Goal: Task Accomplishment & Management: Manage account settings

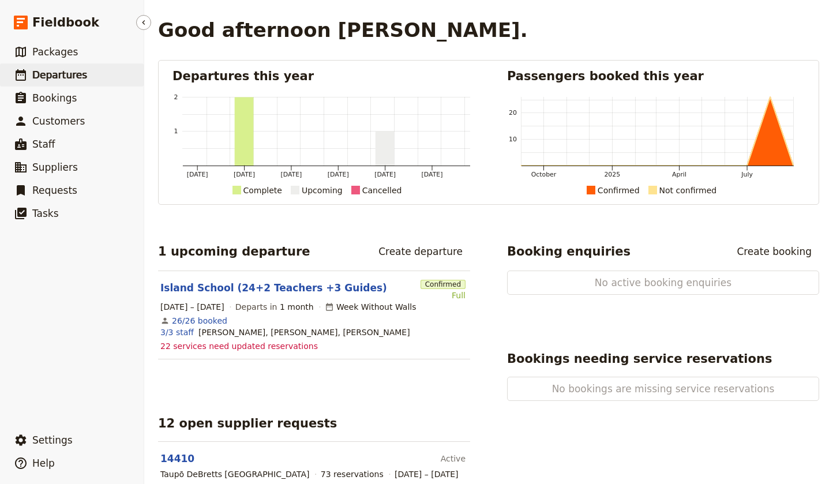
click at [60, 80] on span "Departures" at bounding box center [59, 75] width 55 height 12
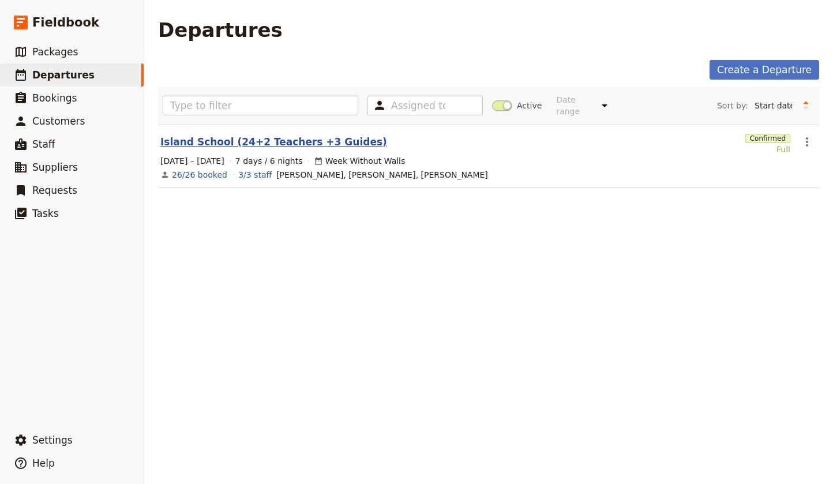
click at [323, 135] on link "Island School (24+2 Teachers +3 Guides)" at bounding box center [273, 142] width 227 height 14
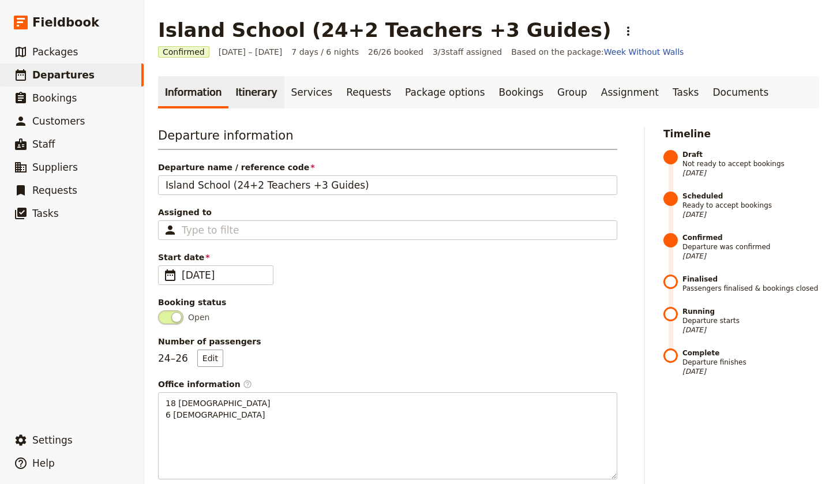
click at [248, 91] on link "Itinerary" at bounding box center [256, 92] width 55 height 32
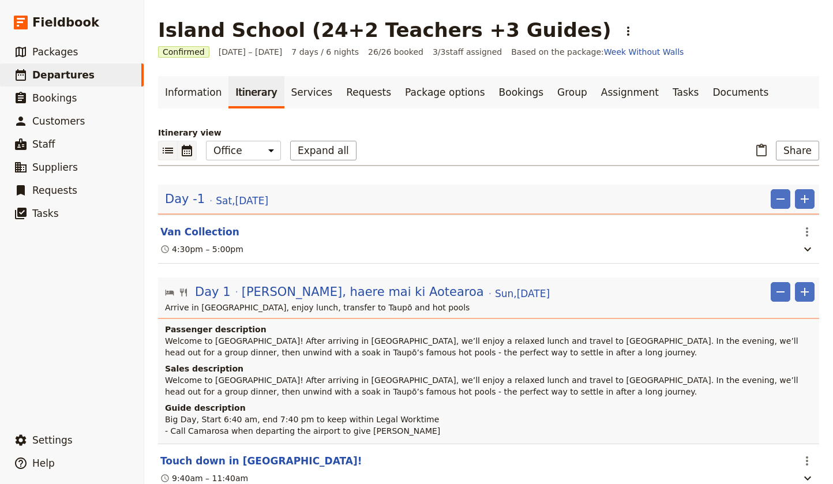
click at [186, 151] on icon "Calendar view" at bounding box center [187, 151] width 10 height 12
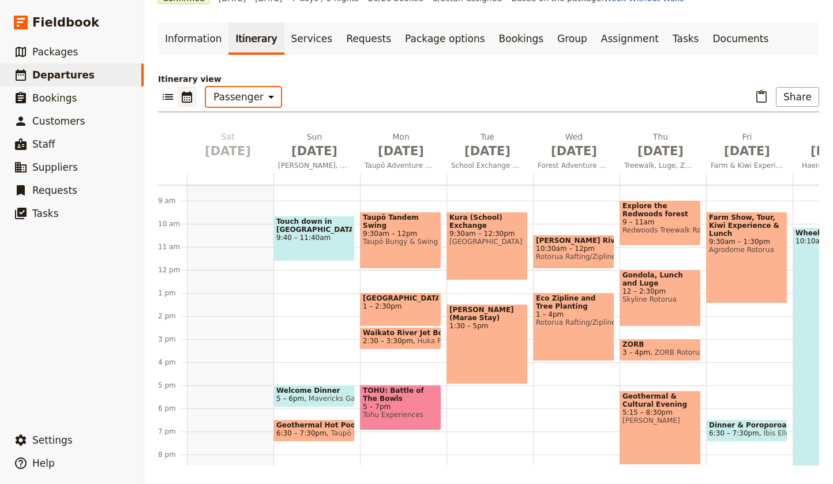
scroll to position [190, 0]
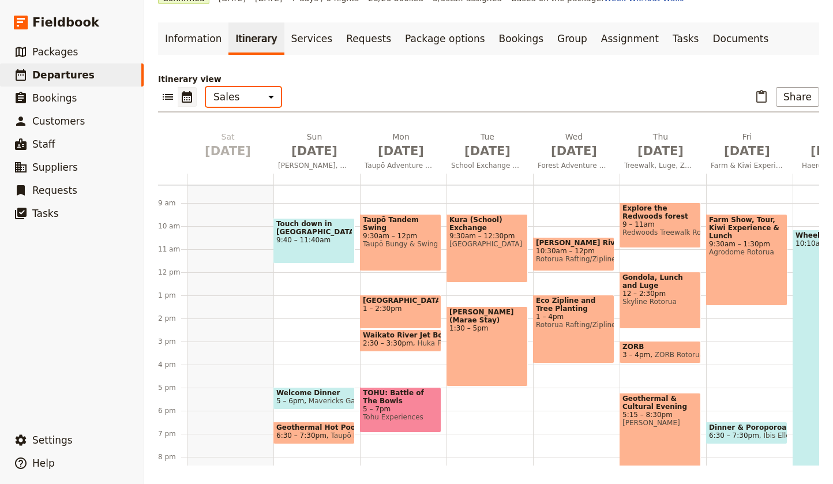
select select "STAFF"
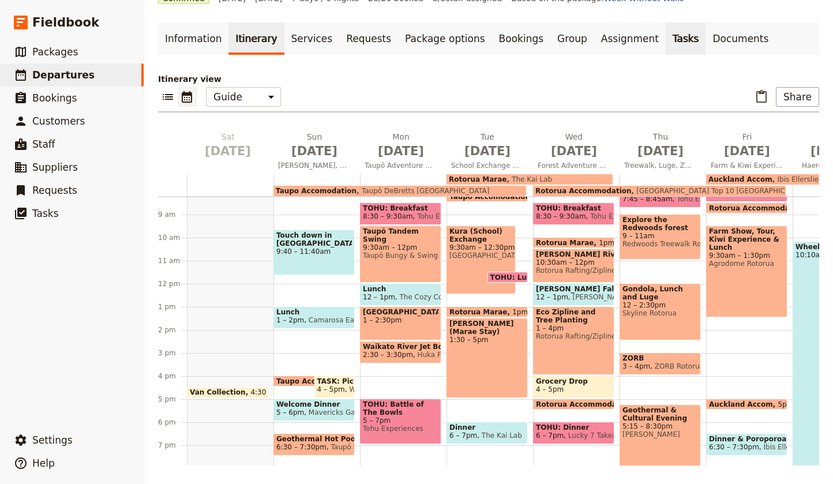
click at [666, 35] on link "Tasks" at bounding box center [686, 39] width 40 height 32
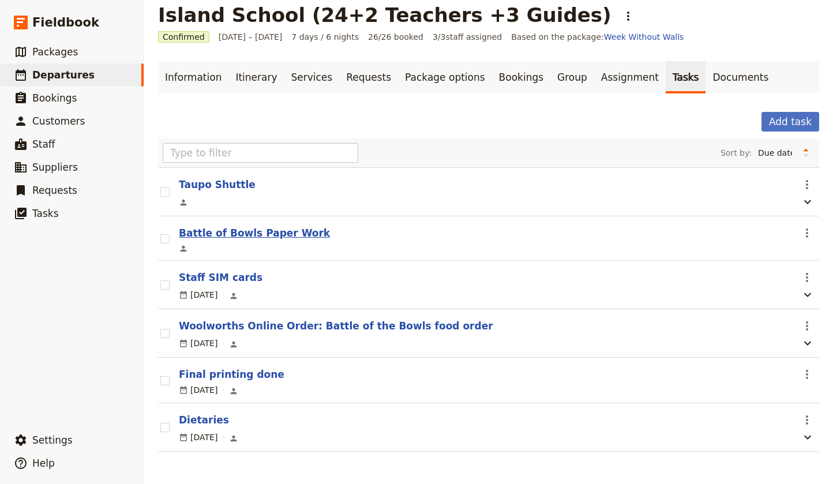
click at [250, 232] on button "Battle of Bowls Paper Work" at bounding box center [254, 233] width 151 height 14
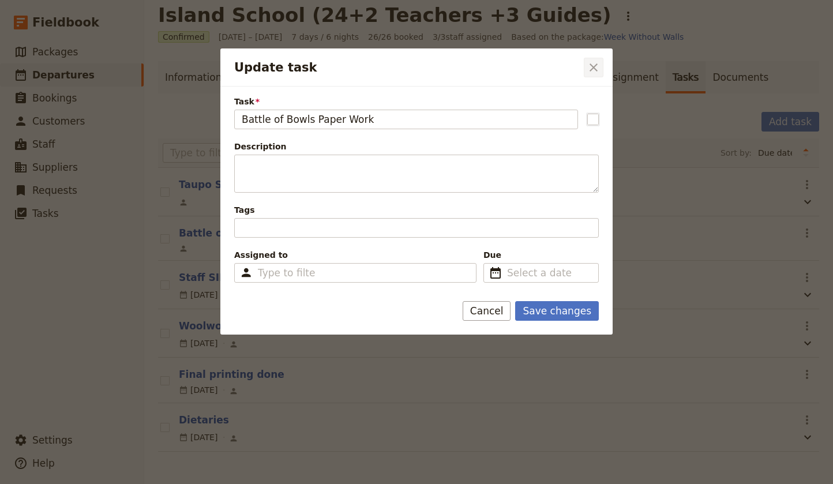
click at [593, 65] on icon "Close dialog" at bounding box center [594, 68] width 14 height 14
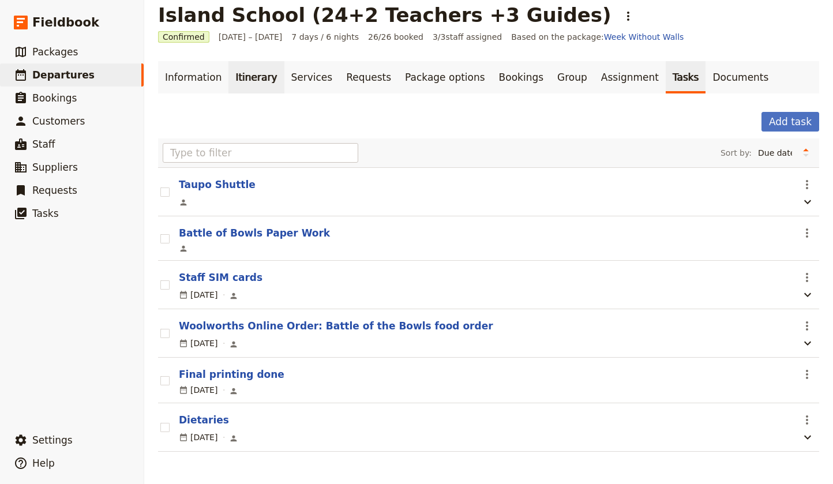
click at [239, 74] on link "Itinerary" at bounding box center [256, 77] width 55 height 32
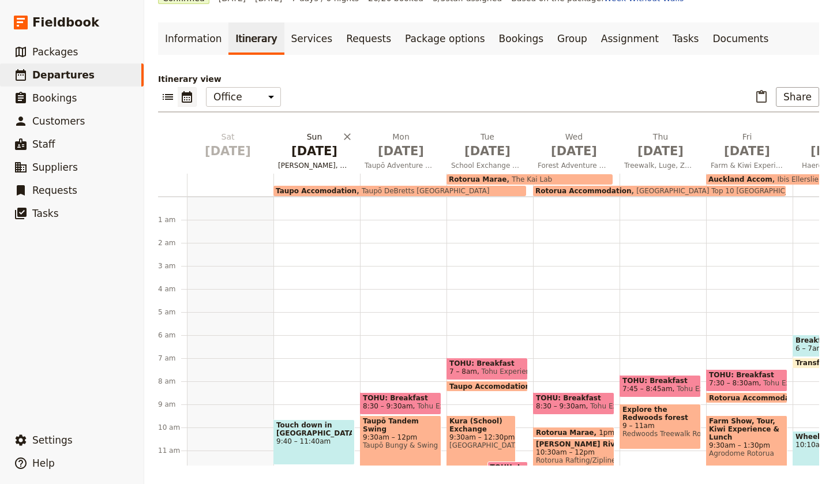
click at [314, 153] on span "[DATE]" at bounding box center [314, 151] width 73 height 17
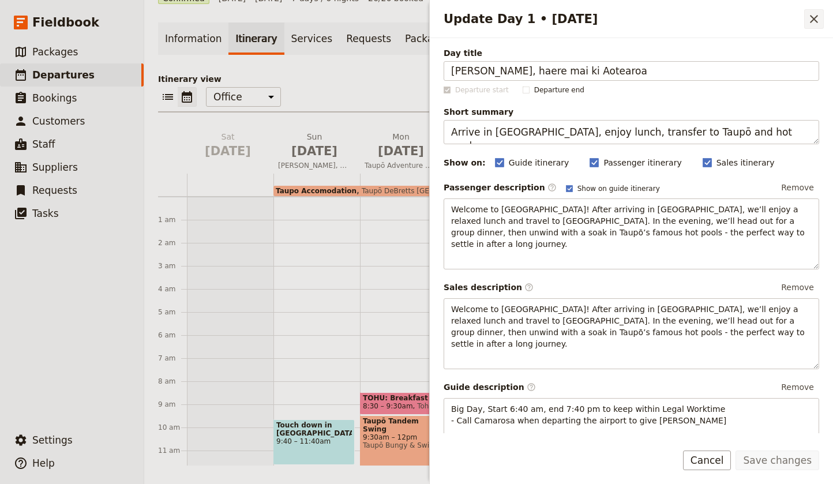
click at [818, 17] on icon "Close drawer" at bounding box center [814, 19] width 14 height 14
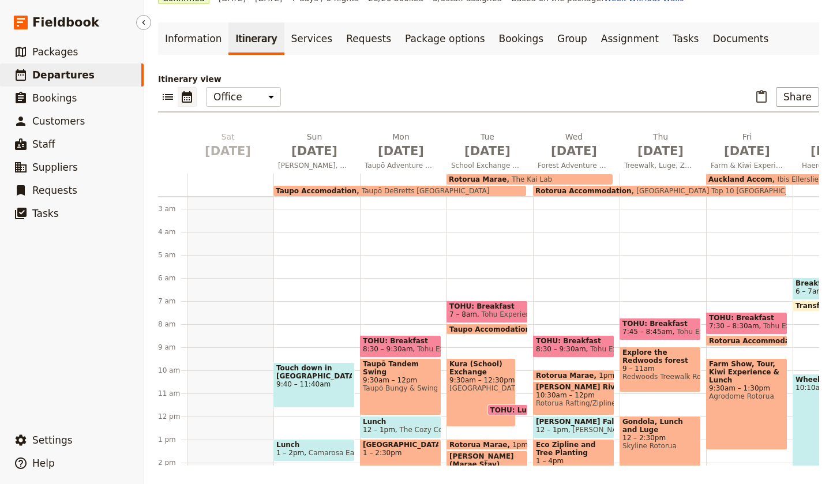
scroll to position [59, 0]
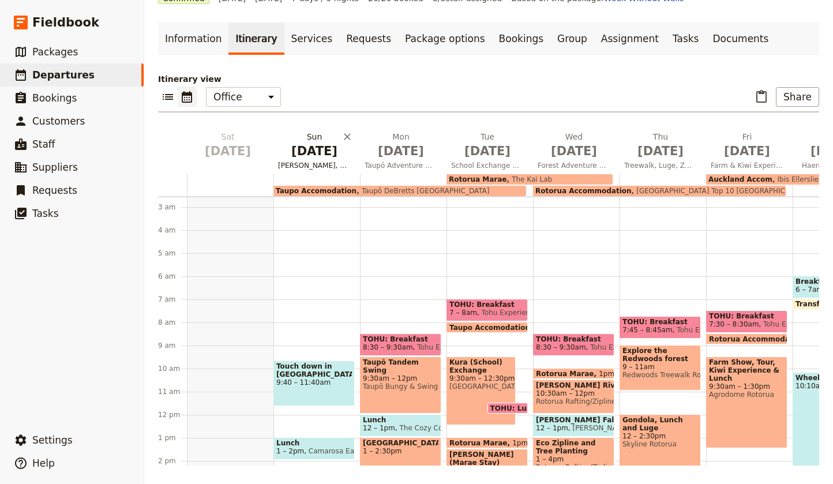
click at [311, 151] on span "[DATE]" at bounding box center [314, 151] width 73 height 17
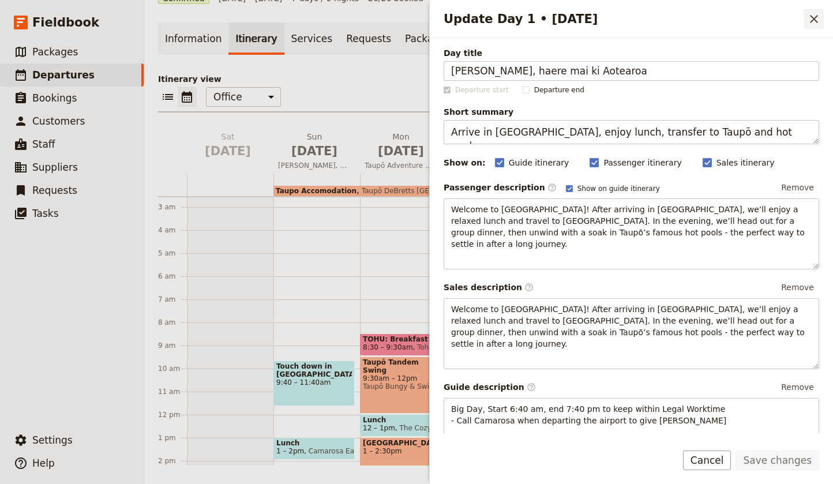
click at [812, 20] on icon "Close drawer" at bounding box center [814, 19] width 14 height 14
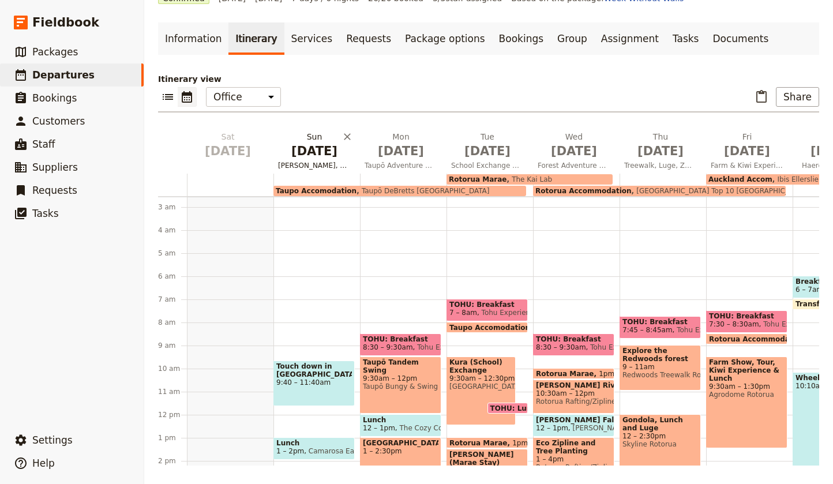
click at [316, 164] on span "[PERSON_NAME], haere mai ki Aotearoa" at bounding box center [315, 165] width 82 height 9
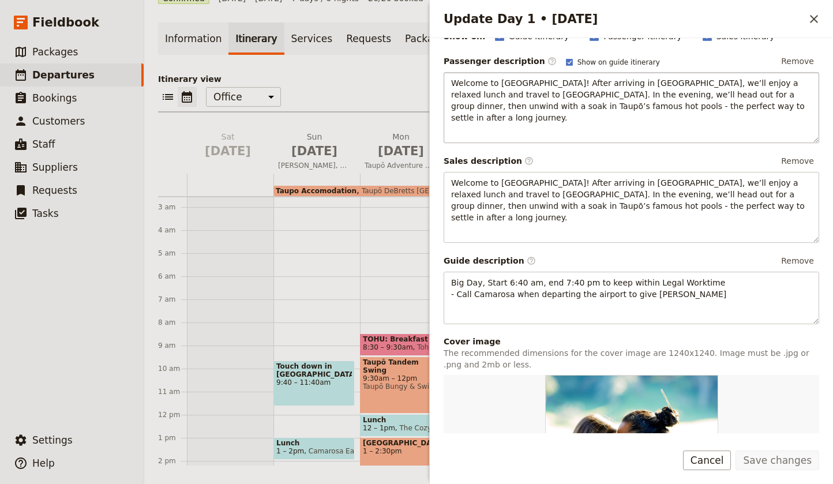
scroll to position [129, 0]
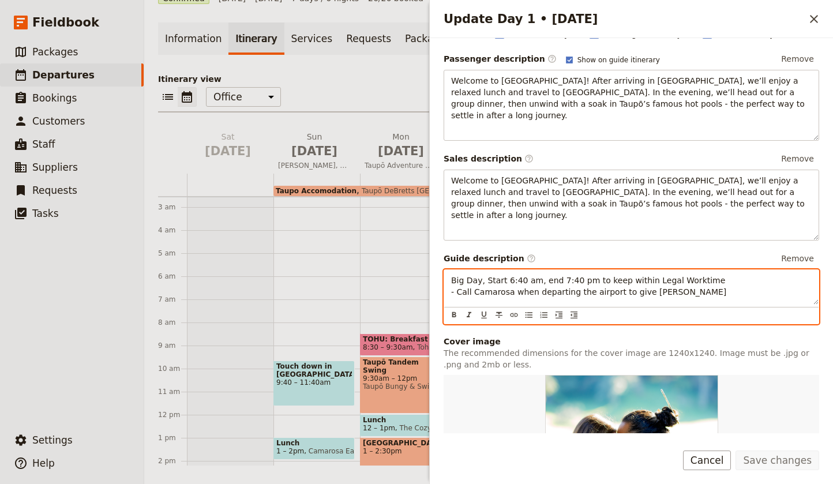
click at [668, 275] on p "Big Day, Start 6:40 am, end 7:40 pm to keep within Legal Worktime - Call Camaro…" at bounding box center [631, 286] width 361 height 23
click at [321, 251] on div "Touch down in [GEOGRAPHIC_DATA]! 9:40 – 11:40am Lunch 1 – 2pm Camarosa Eatery T…" at bounding box center [317, 415] width 87 height 554
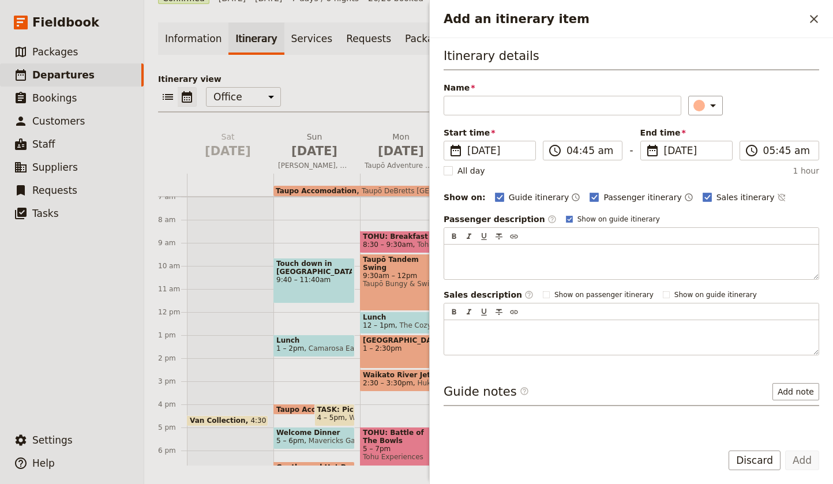
scroll to position [177, 0]
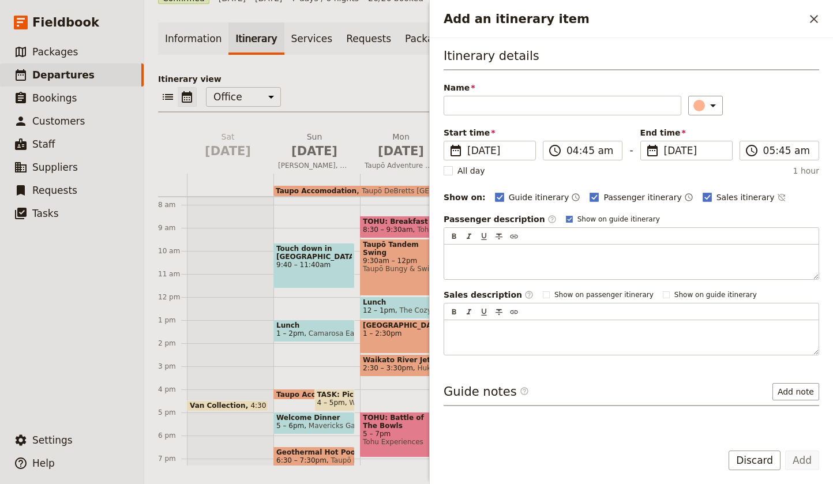
click at [314, 328] on span "Lunch" at bounding box center [314, 325] width 76 height 8
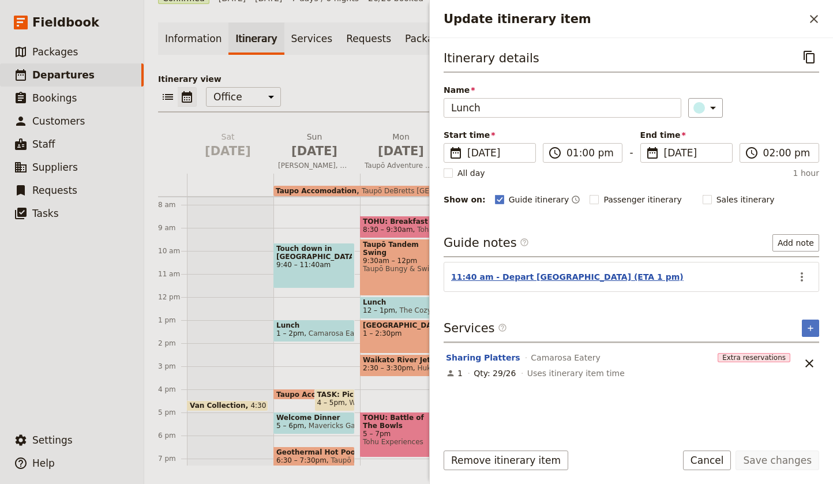
scroll to position [0, 0]
click at [801, 278] on icon "Actions" at bounding box center [802, 277] width 14 height 14
click at [787, 304] on span "Edit note" at bounding box center [769, 303] width 36 height 12
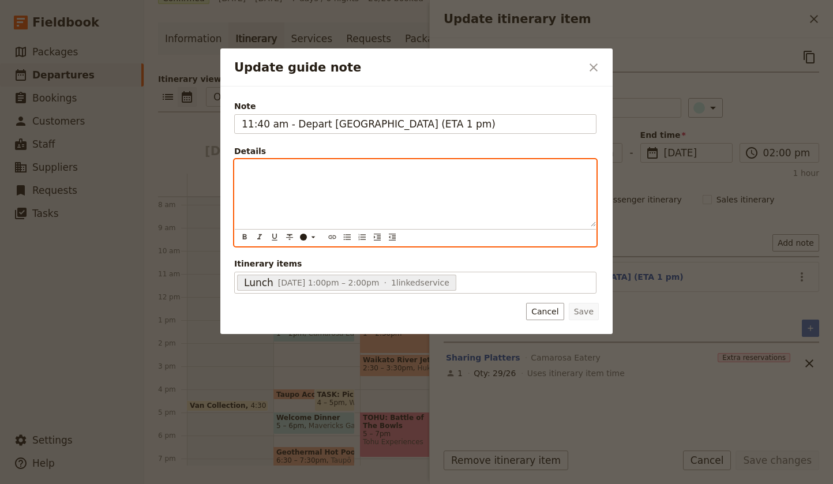
click at [267, 179] on div "Update guide note" at bounding box center [415, 193] width 361 height 67
click at [318, 171] on p "$25 pp Budget" at bounding box center [415, 175] width 347 height 23
click at [272, 181] on p "$25 pp Budget" at bounding box center [415, 175] width 347 height 23
drag, startPoint x: 247, startPoint y: 184, endPoint x: 242, endPoint y: 169, distance: 15.9
click at [242, 169] on p "$25 pp Budget" at bounding box center [415, 175] width 347 height 23
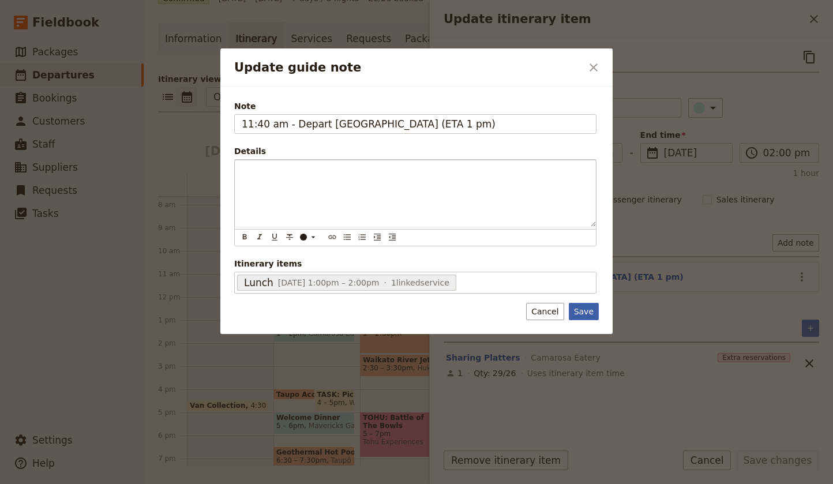
click at [589, 311] on button "Save" at bounding box center [584, 311] width 30 height 17
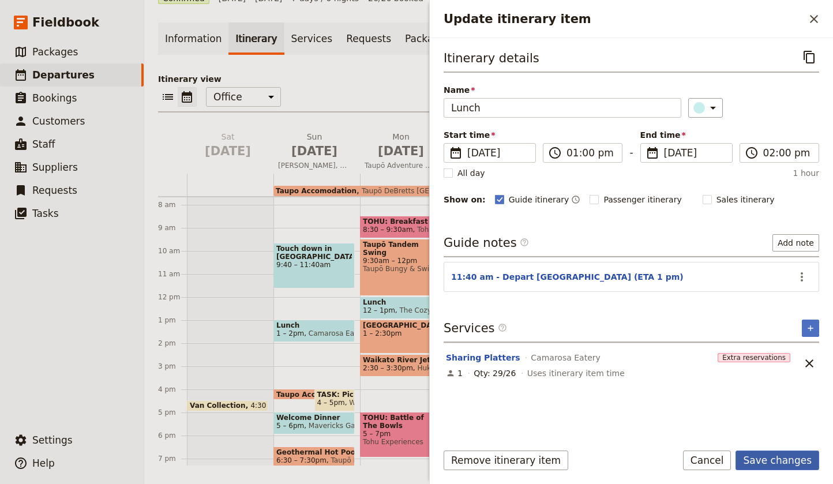
click at [790, 463] on button "Save changes" at bounding box center [778, 461] width 84 height 20
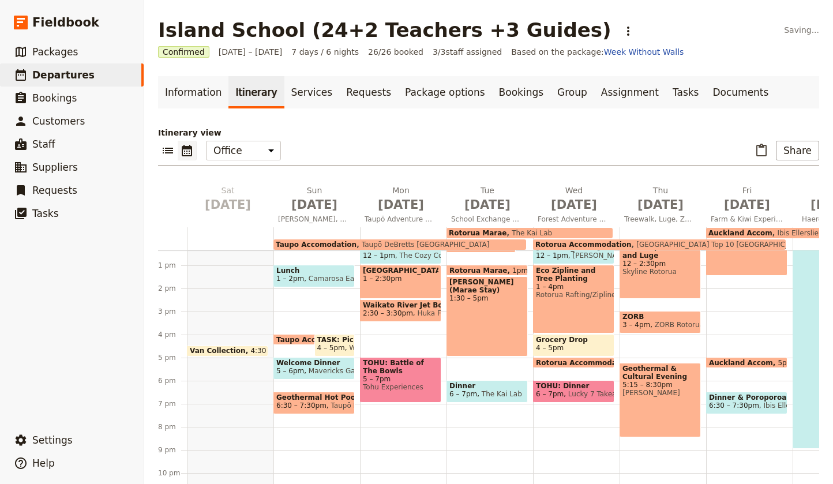
scroll to position [285, 0]
click at [309, 369] on span "Mavericks Gastropub" at bounding box center [342, 371] width 77 height 8
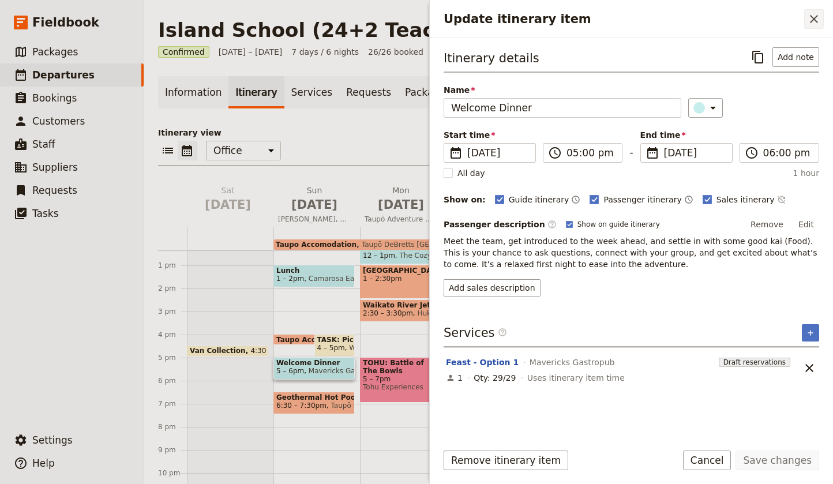
click at [819, 19] on icon "Close drawer" at bounding box center [814, 19] width 14 height 14
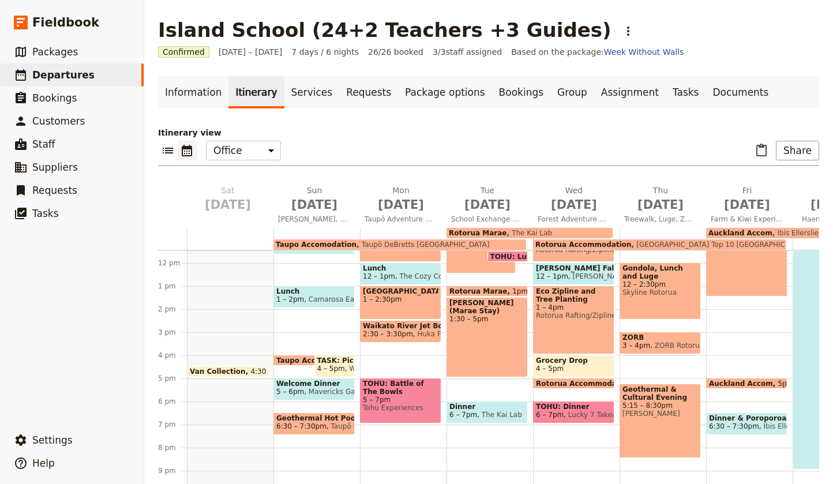
scroll to position [266, 0]
